Goal: Obtain resource: Obtain resource

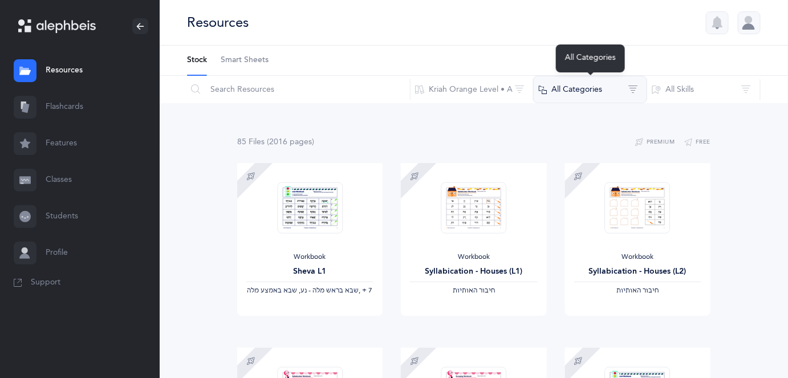
click at [603, 94] on button "All Categories" at bounding box center [590, 89] width 114 height 27
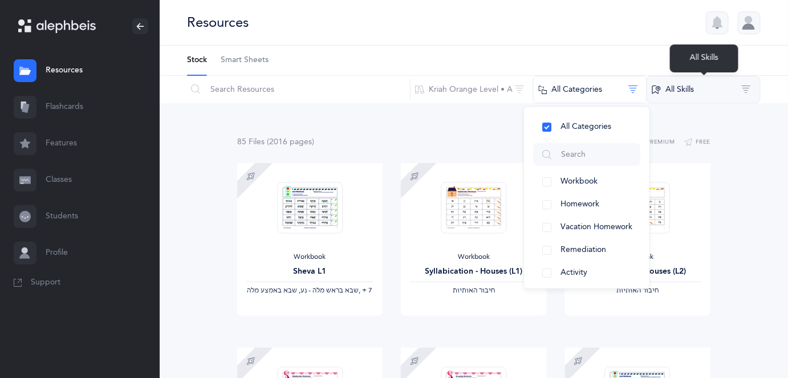
click at [672, 91] on button "All Skills" at bounding box center [704, 89] width 114 height 27
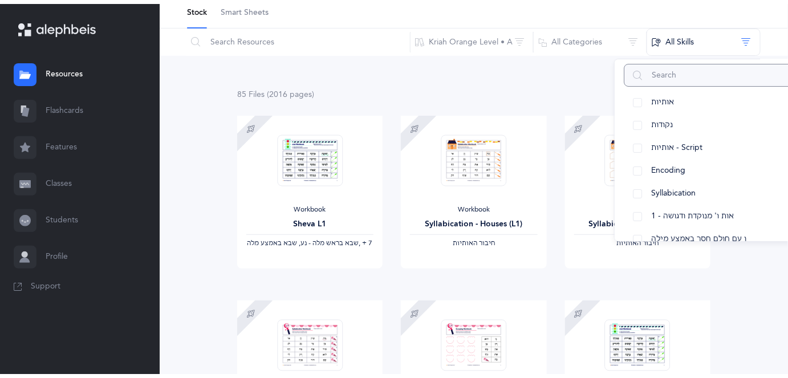
scroll to position [26, 0]
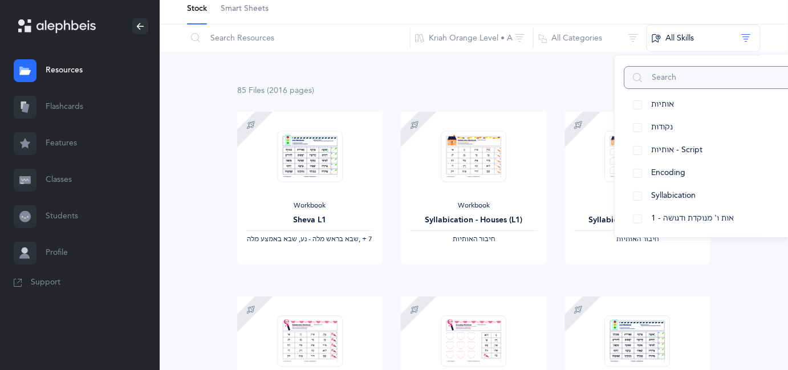
click at [693, 82] on input "text" at bounding box center [713, 77] width 178 height 23
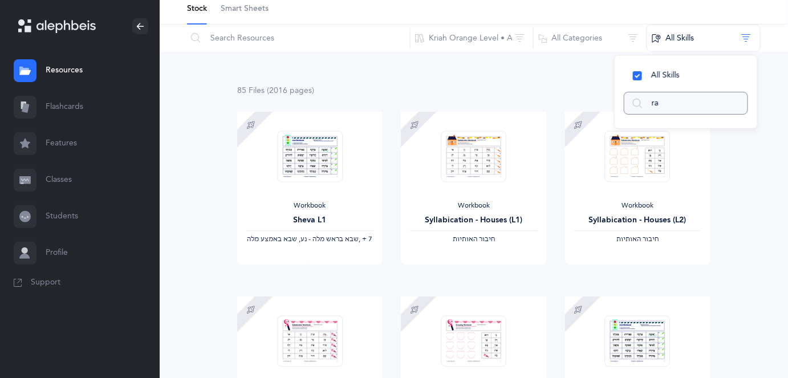
scroll to position [0, 0]
type input "rashi"
click at [681, 105] on input "rashi" at bounding box center [686, 103] width 124 height 23
click at [539, 93] on div "85 File s (2016 page s ) Premium Free" at bounding box center [473, 91] width 473 height 14
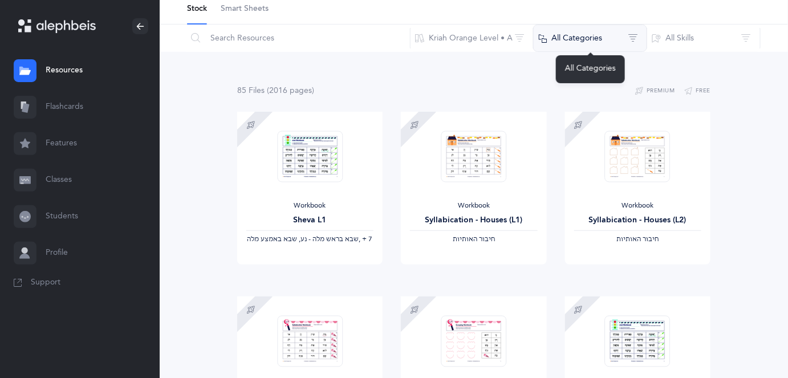
click at [564, 40] on button "All Categories" at bounding box center [590, 38] width 114 height 27
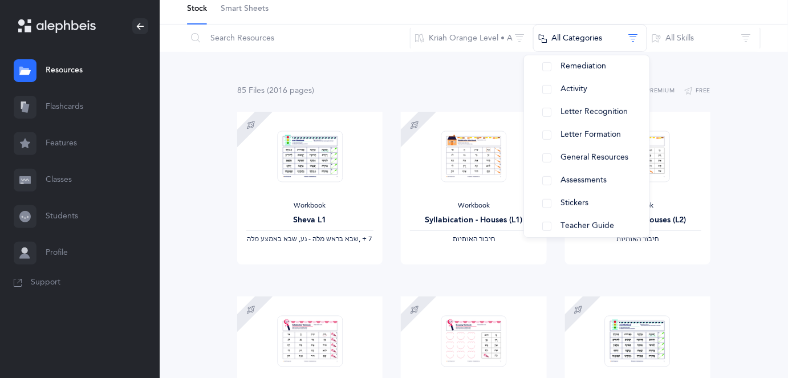
scroll to position [141, 0]
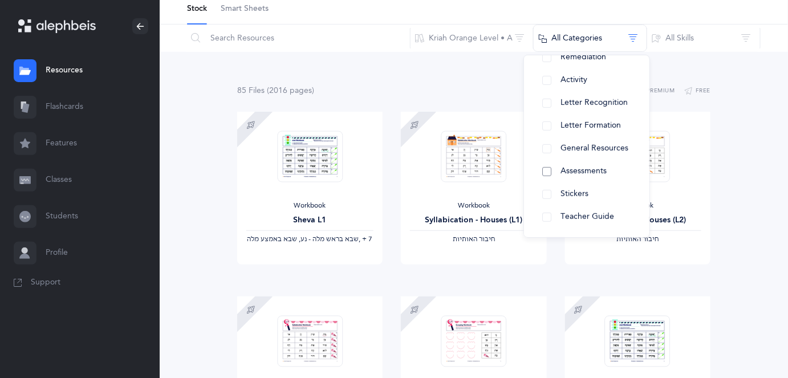
click at [581, 172] on span "Assessments" at bounding box center [583, 170] width 46 height 9
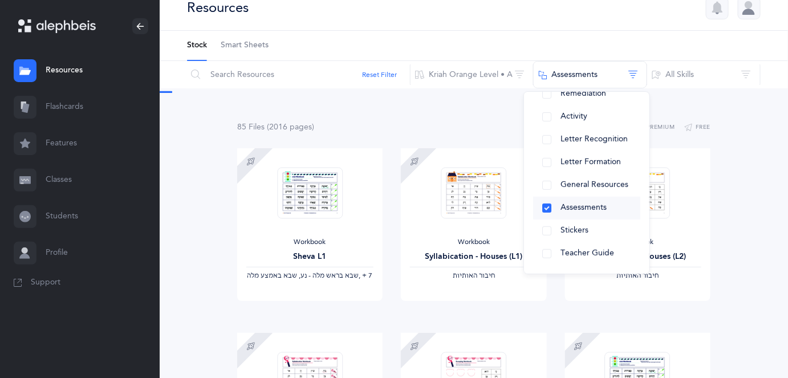
scroll to position [0, 0]
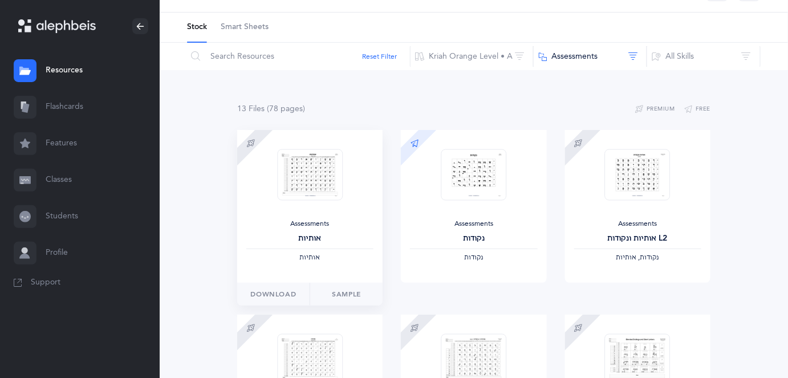
scroll to position [51, 0]
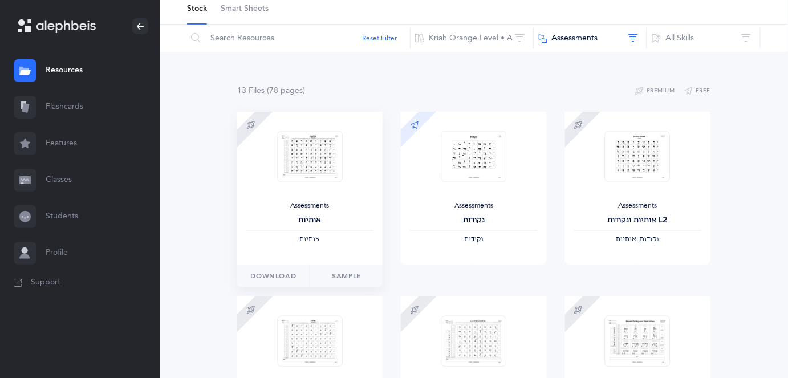
click at [320, 155] on img at bounding box center [310, 157] width 66 height 52
click at [344, 274] on link "Sample" at bounding box center [346, 276] width 73 height 23
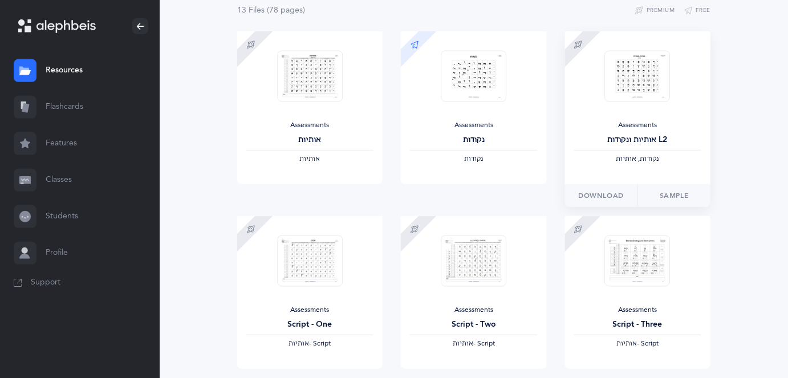
scroll to position [0, 0]
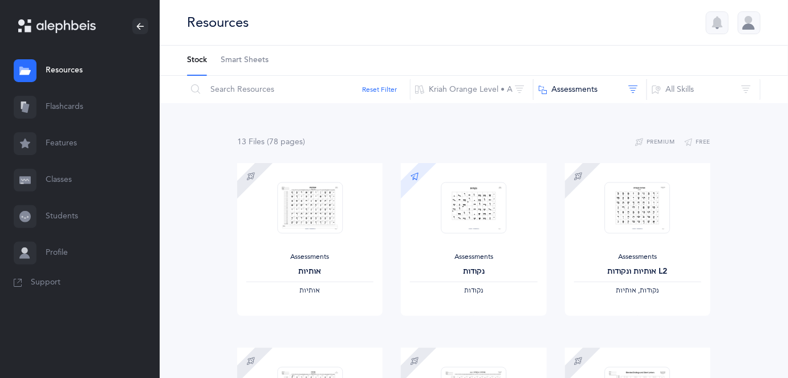
click at [243, 60] on span "Smart Sheets" at bounding box center [245, 60] width 48 height 11
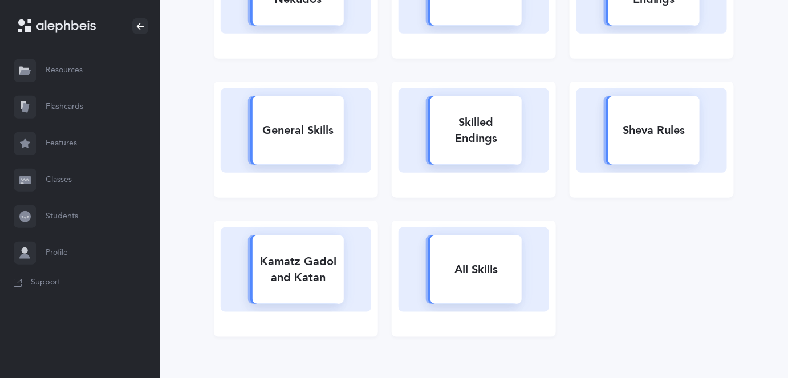
scroll to position [259, 0]
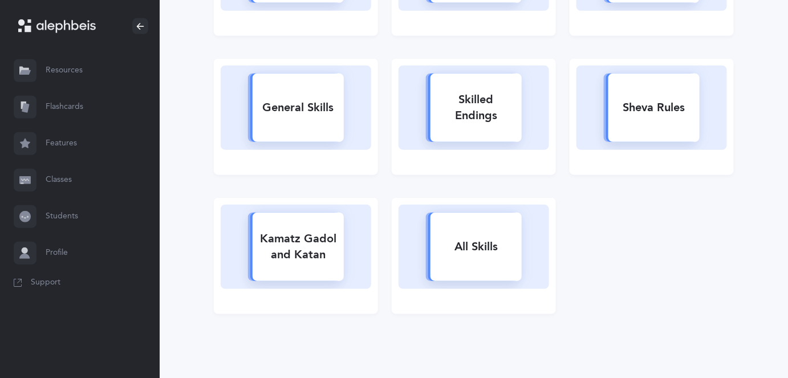
click at [497, 246] on div "All Skills" at bounding box center [475, 247] width 91 height 30
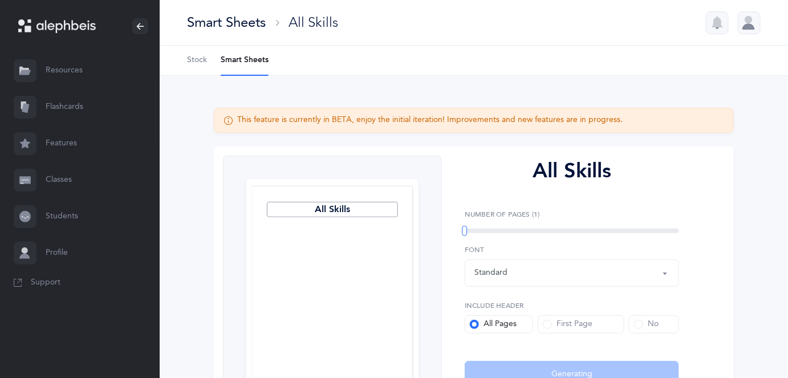
select select
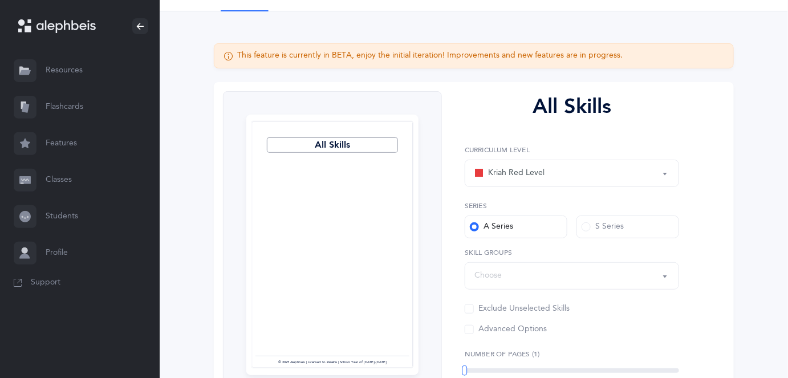
scroll to position [60, 0]
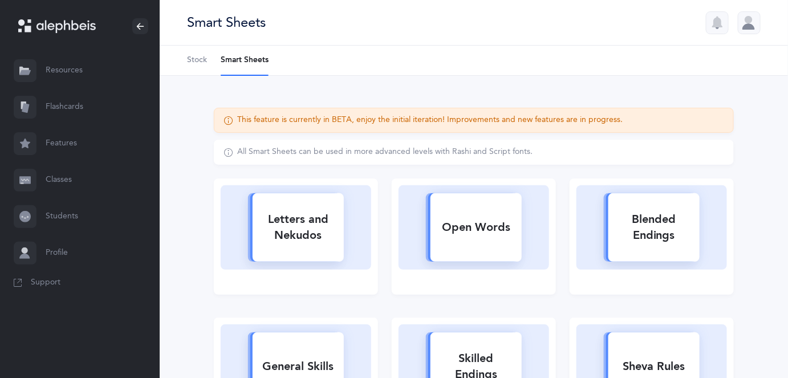
click at [74, 27] on icon at bounding box center [65, 26] width 59 height 13
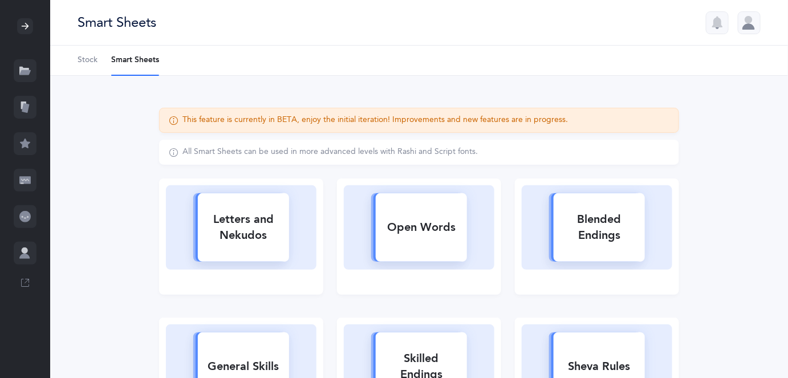
click at [88, 67] on link "Stock" at bounding box center [88, 61] width 20 height 30
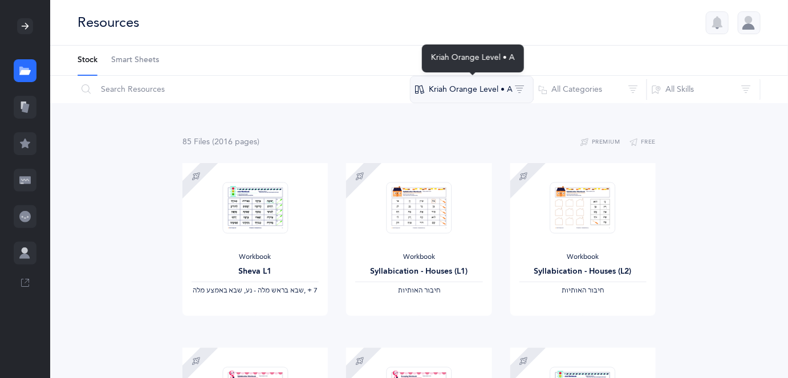
click at [518, 88] on button "Kriah Orange Level • A" at bounding box center [472, 89] width 124 height 27
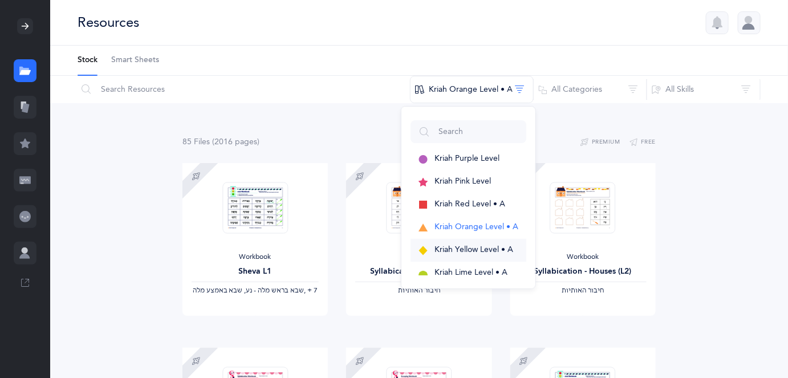
click at [466, 251] on span "Kriah Yellow Level • A" at bounding box center [473, 249] width 79 height 9
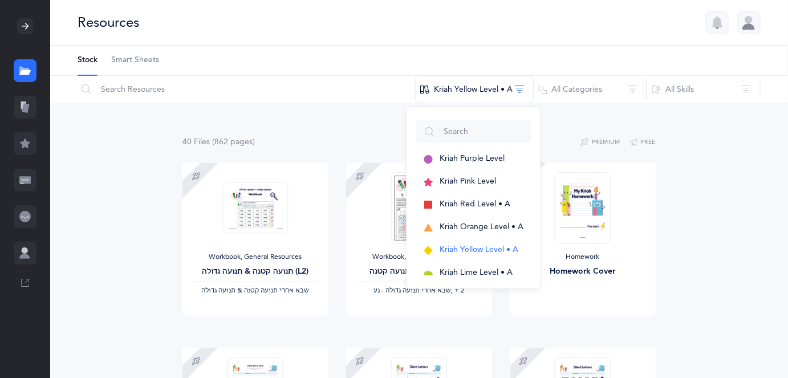
click at [332, 140] on div "40 File s (862 page s ) Premium Free" at bounding box center [418, 142] width 473 height 14
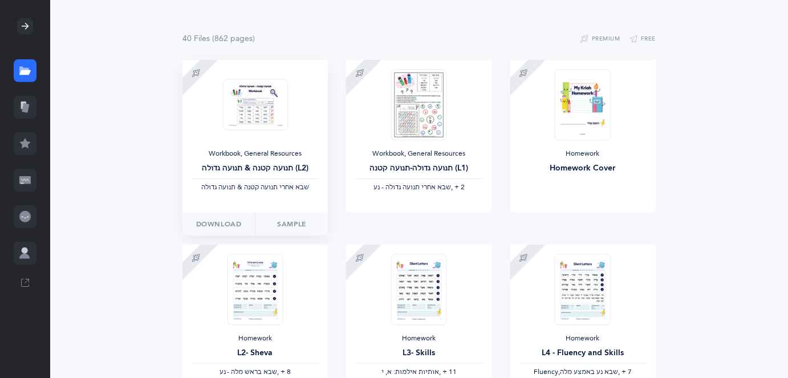
scroll to position [103, 0]
click at [265, 116] on img at bounding box center [255, 105] width 66 height 52
click at [200, 223] on span "Download" at bounding box center [219, 224] width 46 height 10
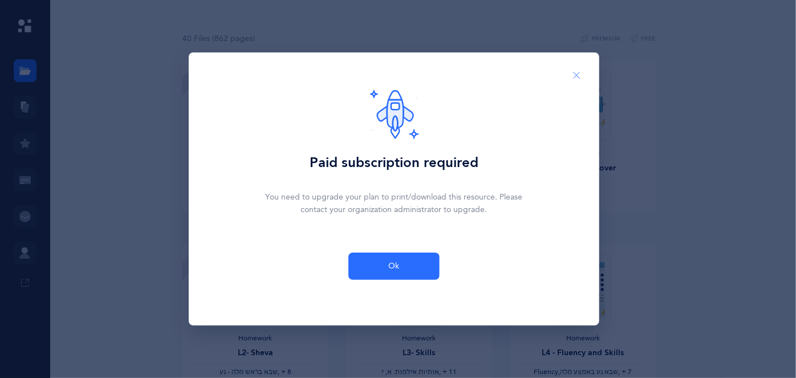
click at [571, 78] on button "Close" at bounding box center [576, 76] width 27 height 28
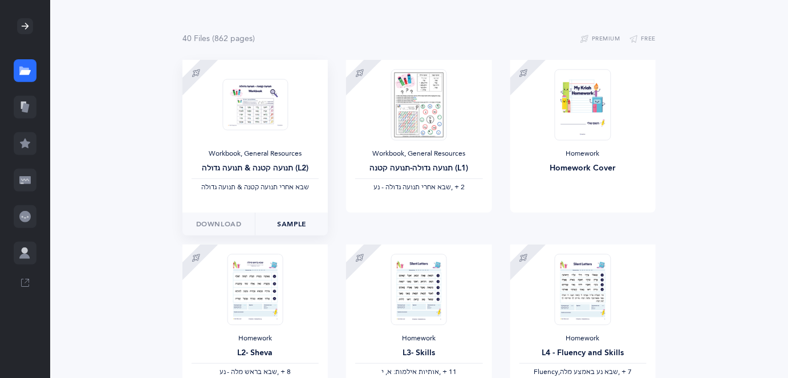
click at [287, 226] on link "Sample" at bounding box center [291, 224] width 73 height 23
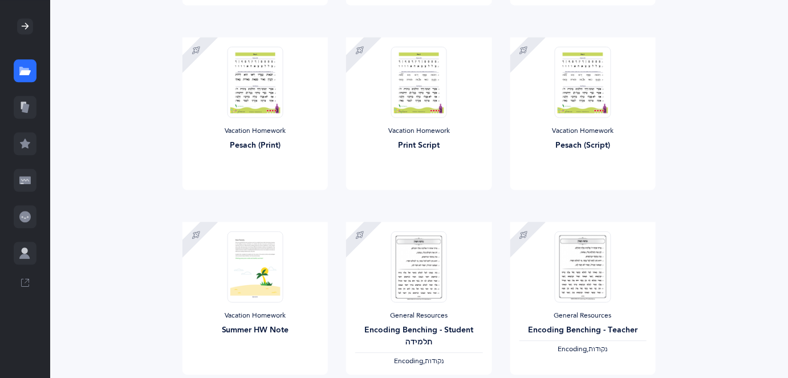
scroll to position [979, 0]
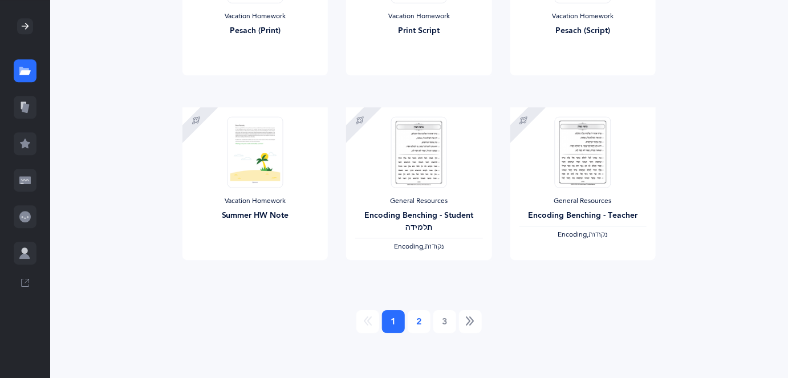
click at [421, 324] on link "2" at bounding box center [419, 321] width 23 height 23
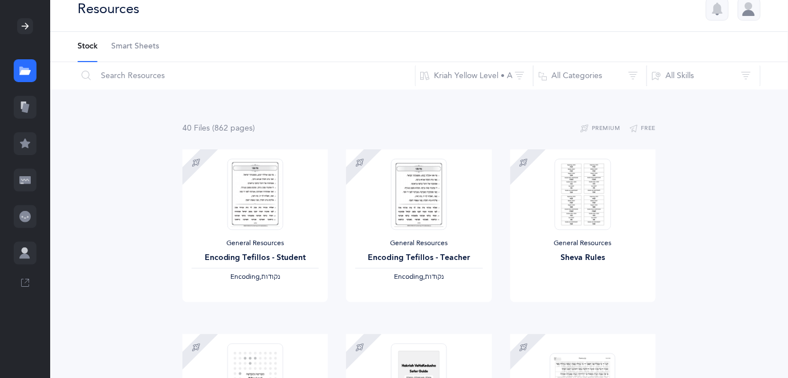
scroll to position [0, 0]
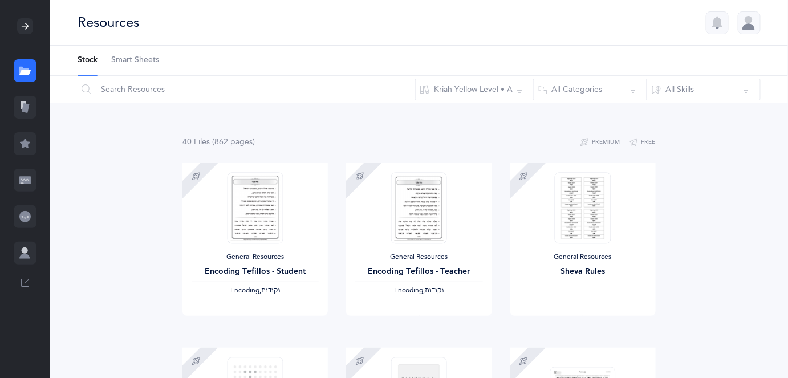
click at [115, 25] on div "Resources" at bounding box center [109, 22] width 62 height 19
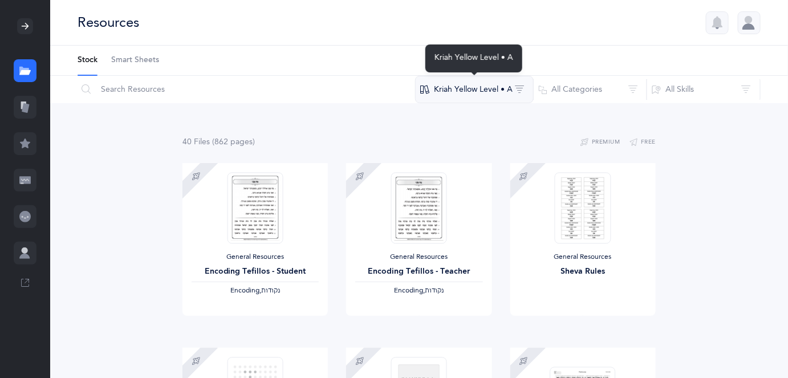
click at [466, 88] on button "Kriah Yellow Level • A" at bounding box center [474, 89] width 119 height 27
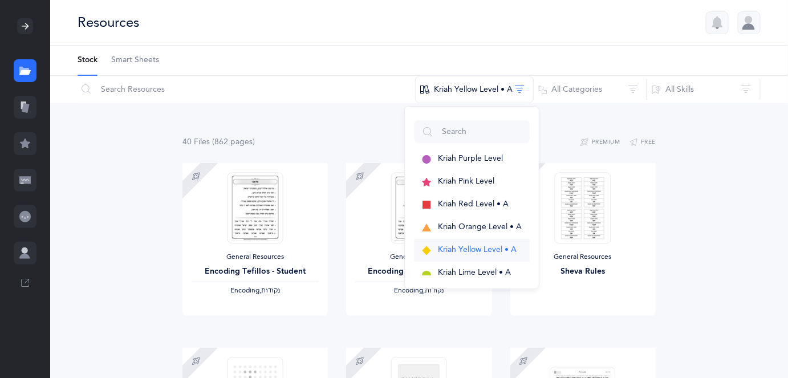
click at [465, 243] on button "Kriah Yellow Level • A" at bounding box center [472, 250] width 116 height 23
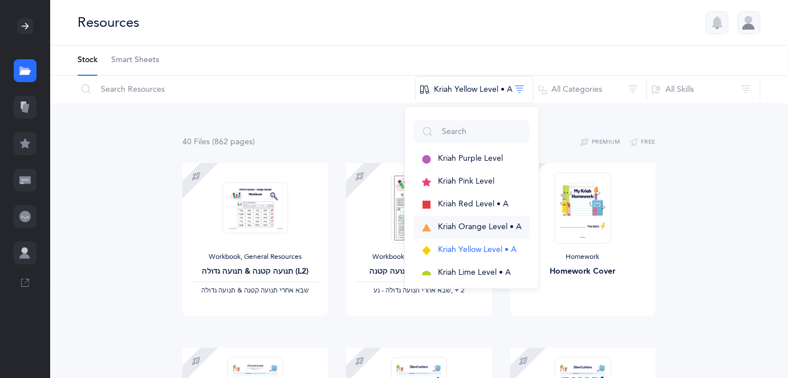
click at [471, 226] on span "Kriah Orange Level • A" at bounding box center [480, 226] width 84 height 9
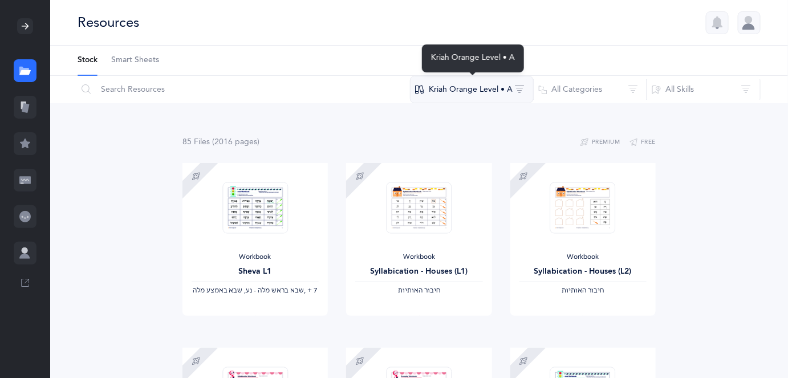
click at [514, 91] on button "Kriah Orange Level • A" at bounding box center [472, 89] width 124 height 27
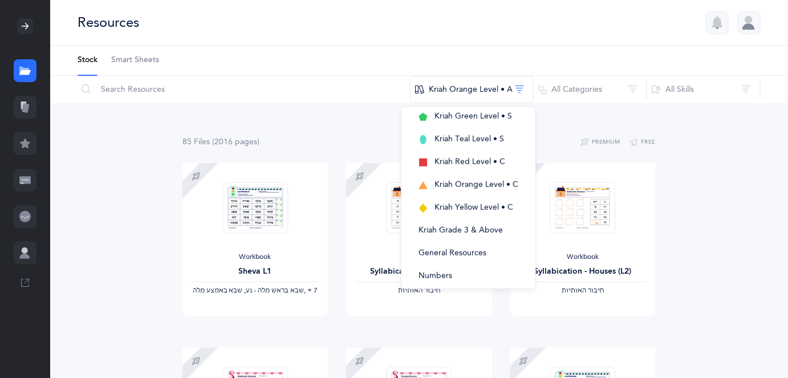
scroll to position [324, 0]
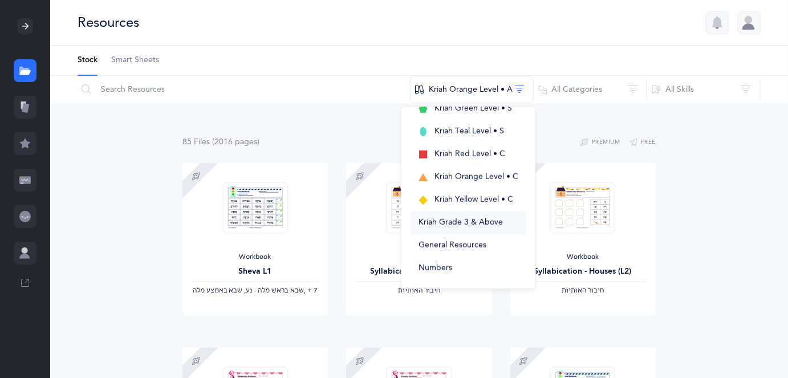
click at [473, 222] on span "Kriah Grade 3 & Above" at bounding box center [460, 222] width 84 height 9
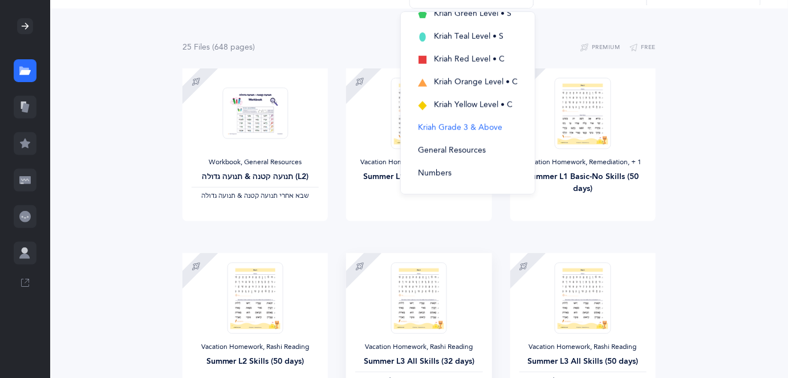
scroll to position [0, 0]
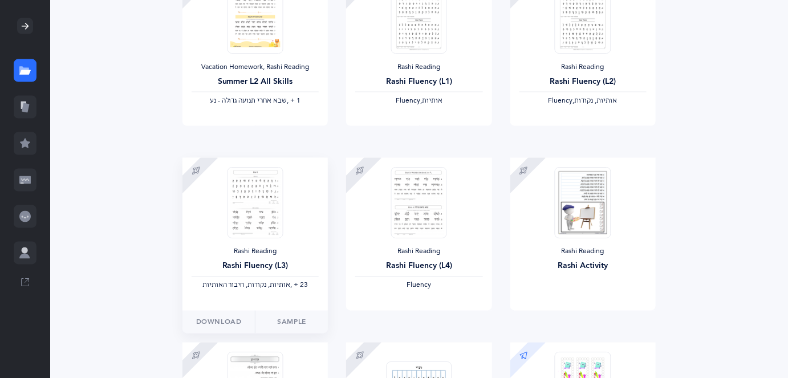
scroll to position [673, 0]
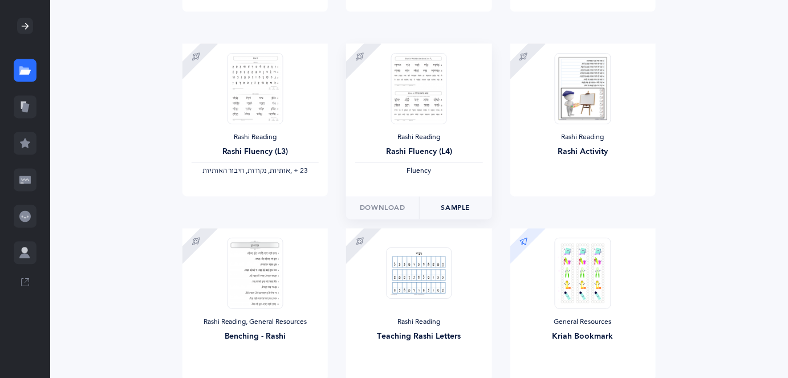
click at [465, 209] on link "Sample" at bounding box center [455, 208] width 73 height 23
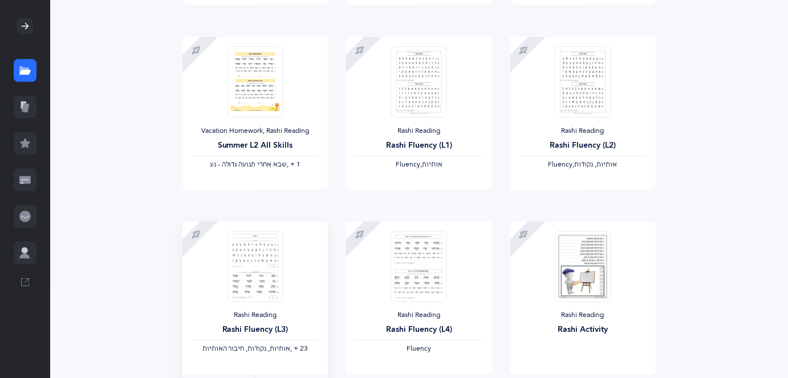
scroll to position [466, 0]
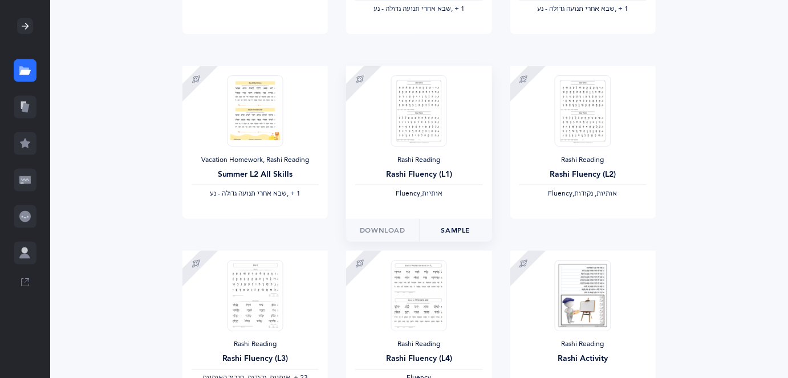
click at [450, 231] on link "Sample" at bounding box center [455, 230] width 73 height 23
click at [621, 229] on link "Sample" at bounding box center [619, 230] width 73 height 23
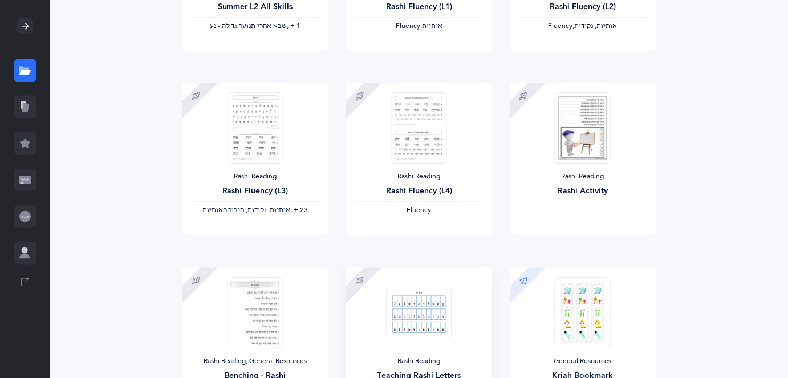
scroll to position [777, 0]
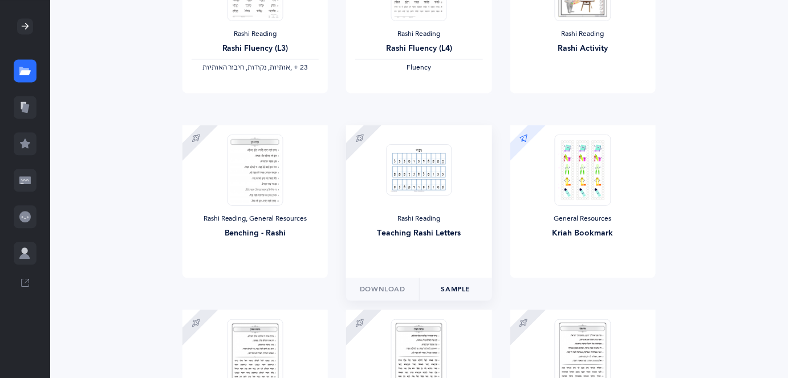
click at [450, 291] on link "Sample" at bounding box center [455, 289] width 73 height 23
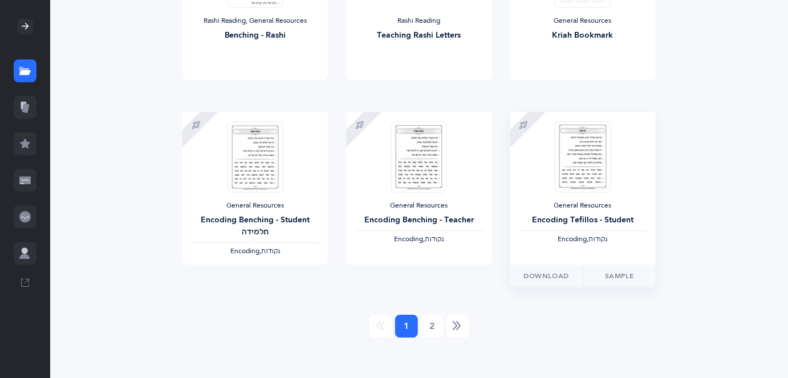
scroll to position [979, 0]
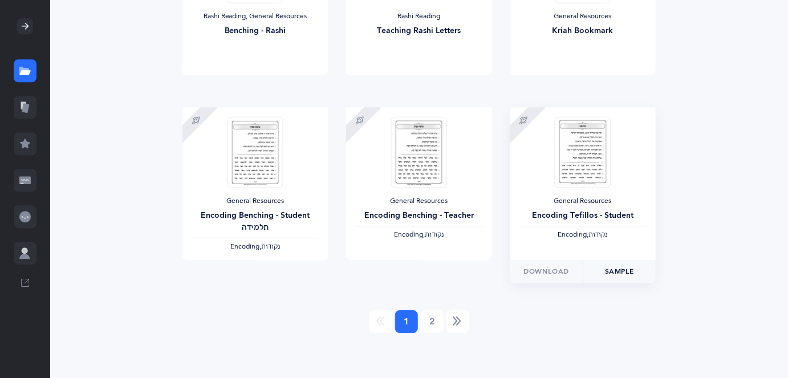
click at [617, 271] on link "Sample" at bounding box center [619, 271] width 73 height 23
click at [430, 318] on link "2" at bounding box center [432, 321] width 23 height 23
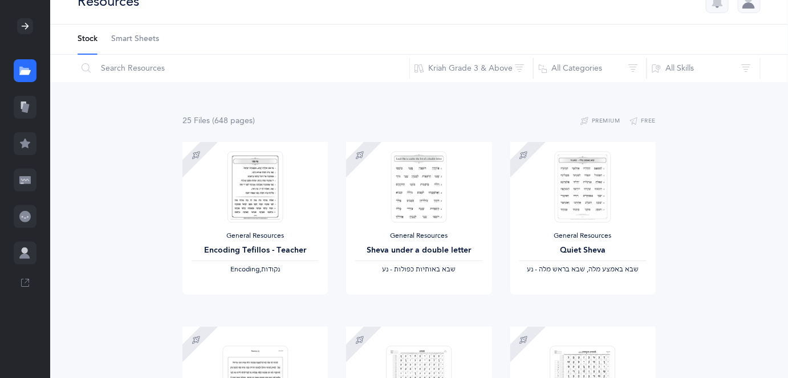
scroll to position [0, 0]
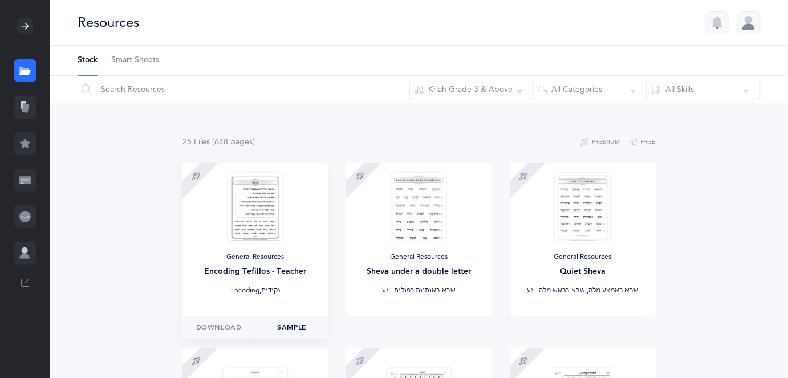
click at [292, 328] on link "Sample" at bounding box center [291, 327] width 73 height 23
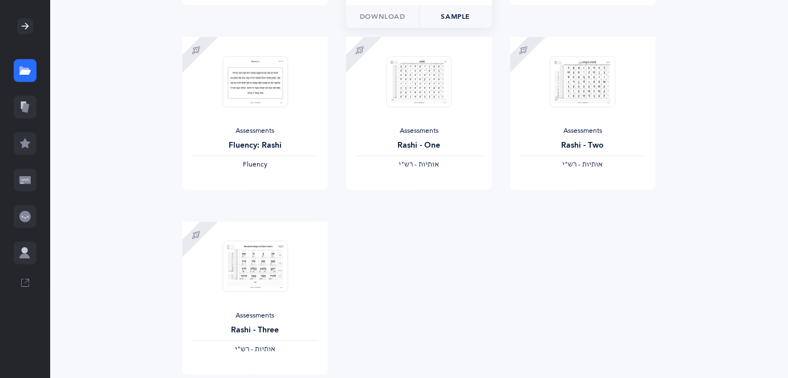
scroll to position [414, 0]
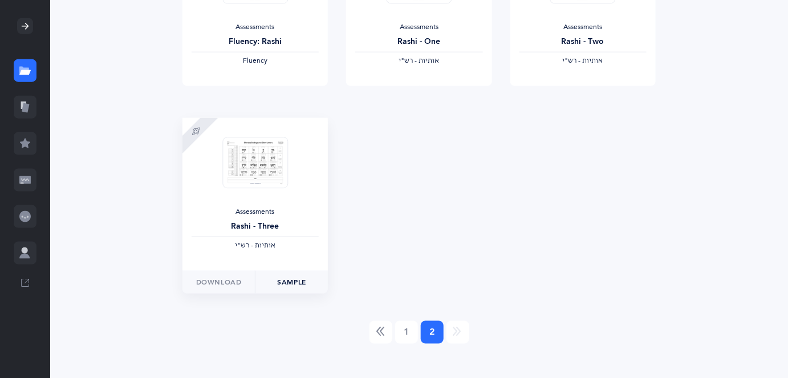
click at [286, 280] on link "Sample" at bounding box center [291, 282] width 73 height 23
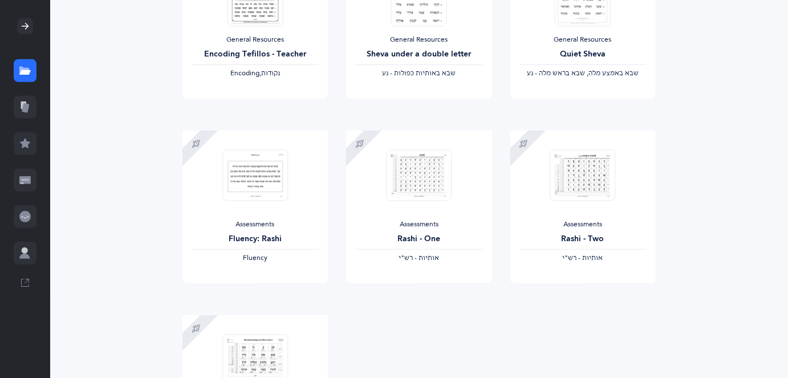
scroll to position [207, 0]
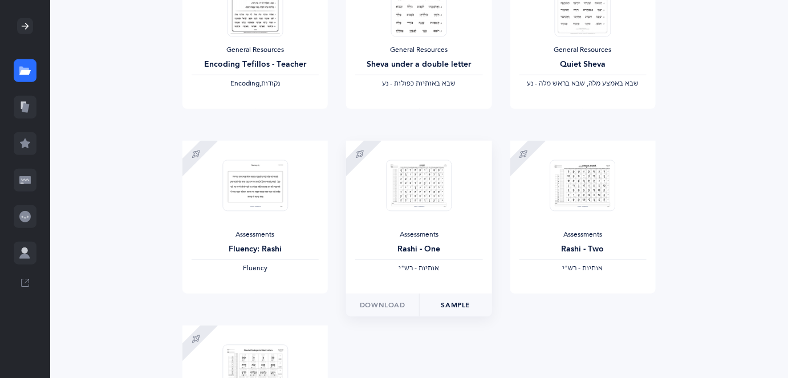
click at [449, 303] on link "Sample" at bounding box center [455, 305] width 73 height 23
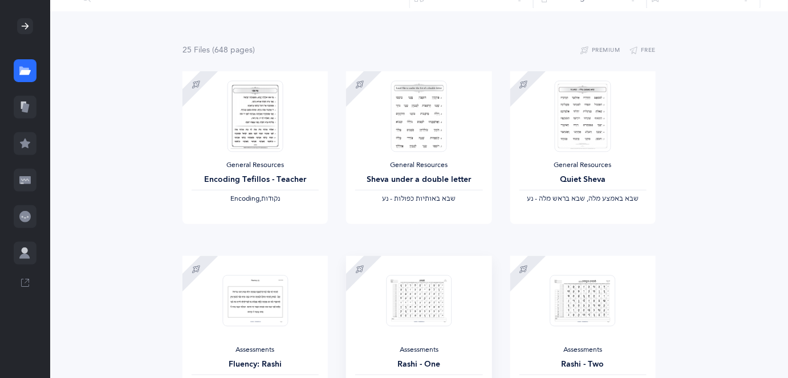
scroll to position [0, 0]
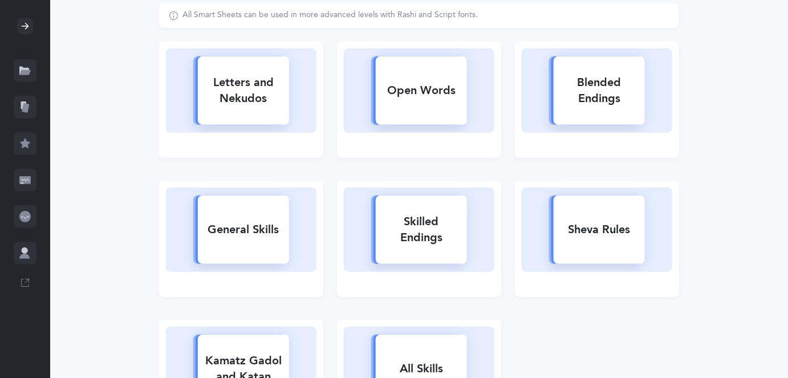
scroll to position [54, 0]
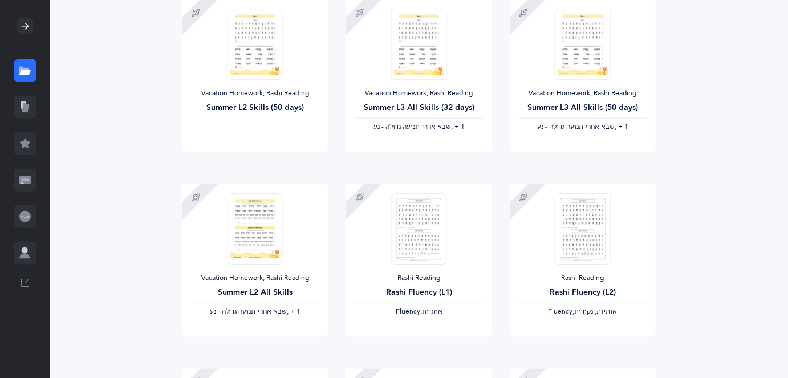
scroll to position [363, 0]
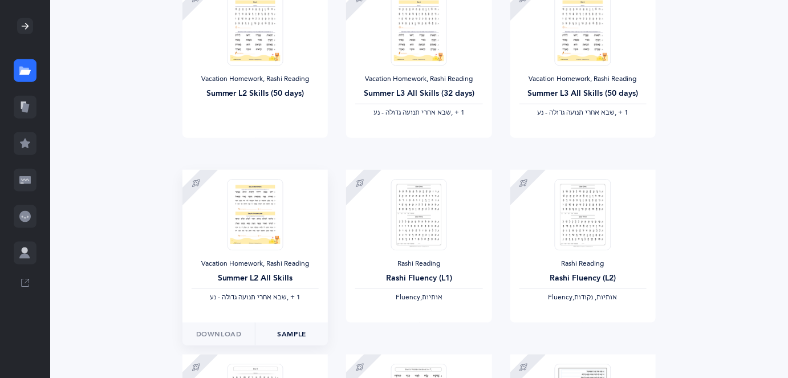
click at [296, 331] on link "Sample" at bounding box center [291, 334] width 73 height 23
click at [458, 330] on link "Sample" at bounding box center [455, 334] width 73 height 23
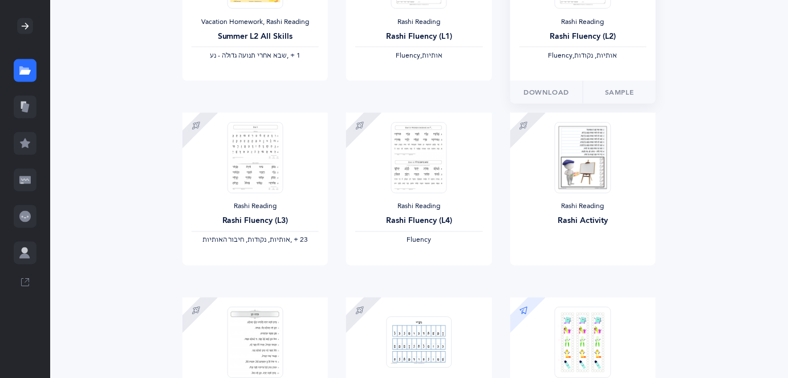
scroll to position [621, 0]
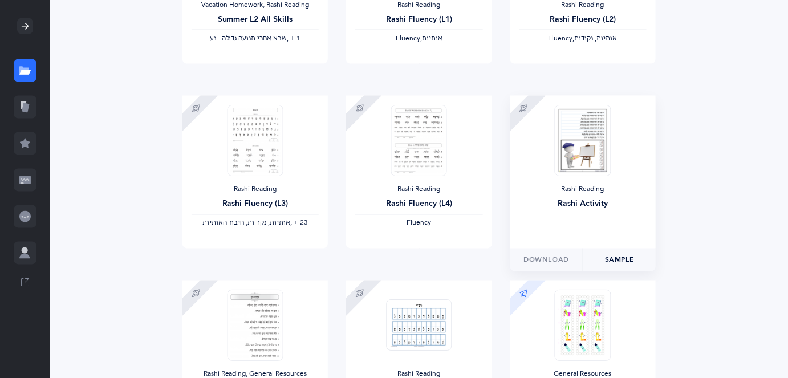
click at [617, 257] on link "Sample" at bounding box center [619, 260] width 73 height 23
click at [463, 257] on link "Sample" at bounding box center [455, 260] width 73 height 23
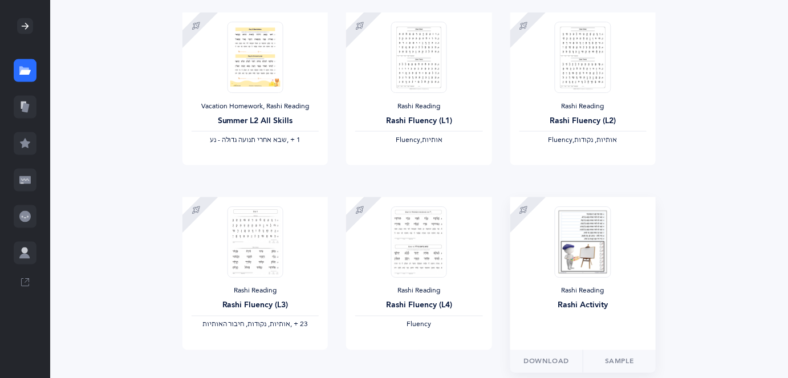
scroll to position [518, 0]
